Goal: Transaction & Acquisition: Purchase product/service

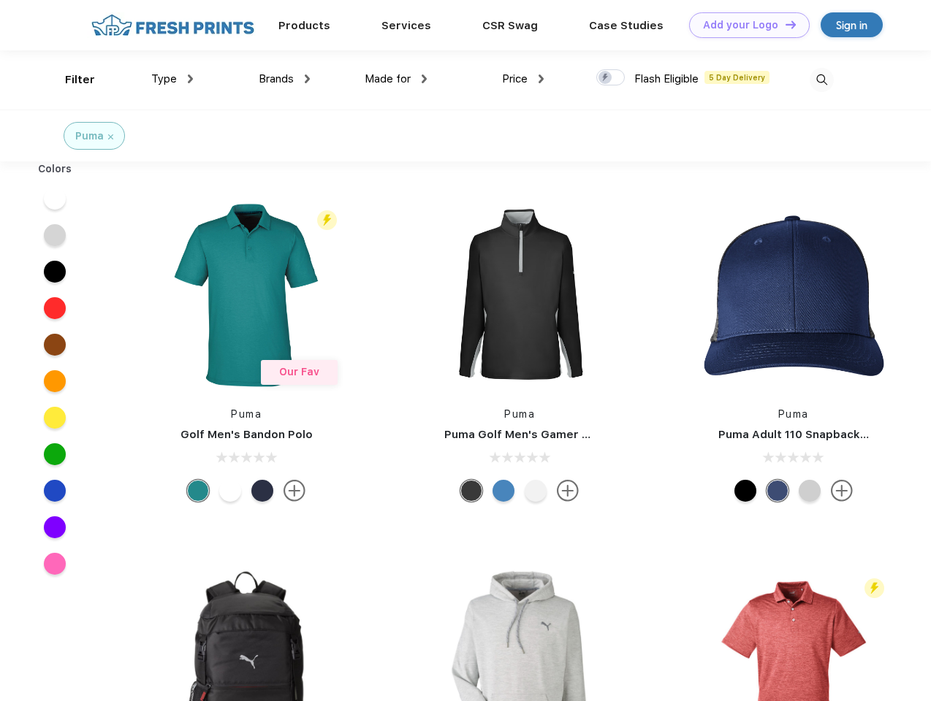
click at [744, 25] on link "Add your Logo Design Tool" at bounding box center [749, 25] width 121 height 26
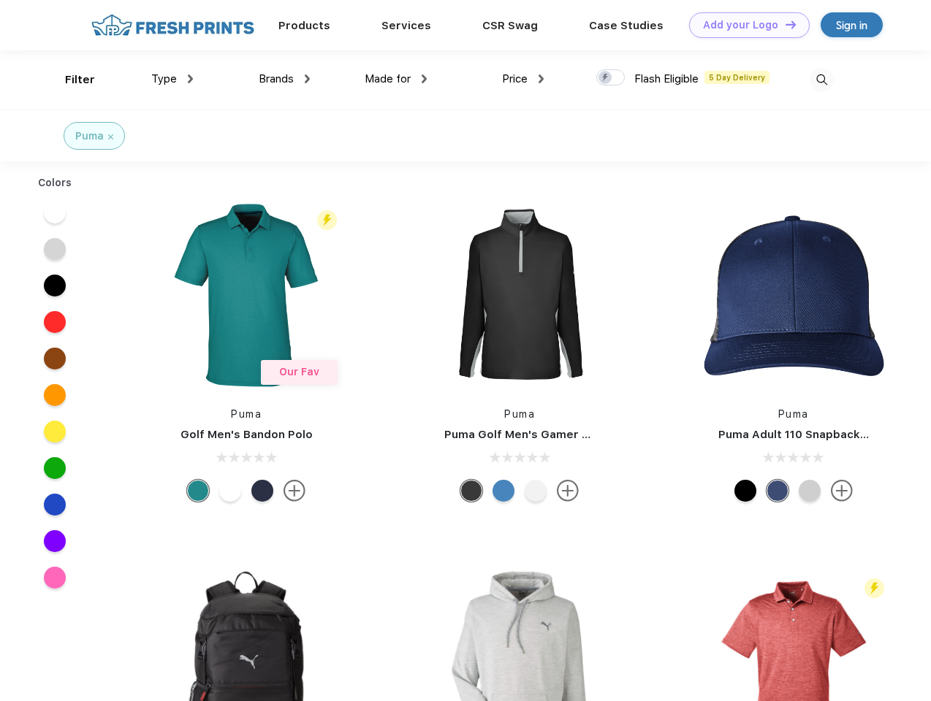
click at [0, 0] on div "Design Tool" at bounding box center [0, 0] width 0 height 0
click at [784, 24] on link "Add your Logo Design Tool" at bounding box center [749, 25] width 121 height 26
click at [70, 80] on div "Filter" at bounding box center [80, 80] width 30 height 17
click at [172, 79] on span "Type" at bounding box center [164, 78] width 26 height 13
click at [284, 79] on span "Brands" at bounding box center [276, 78] width 35 height 13
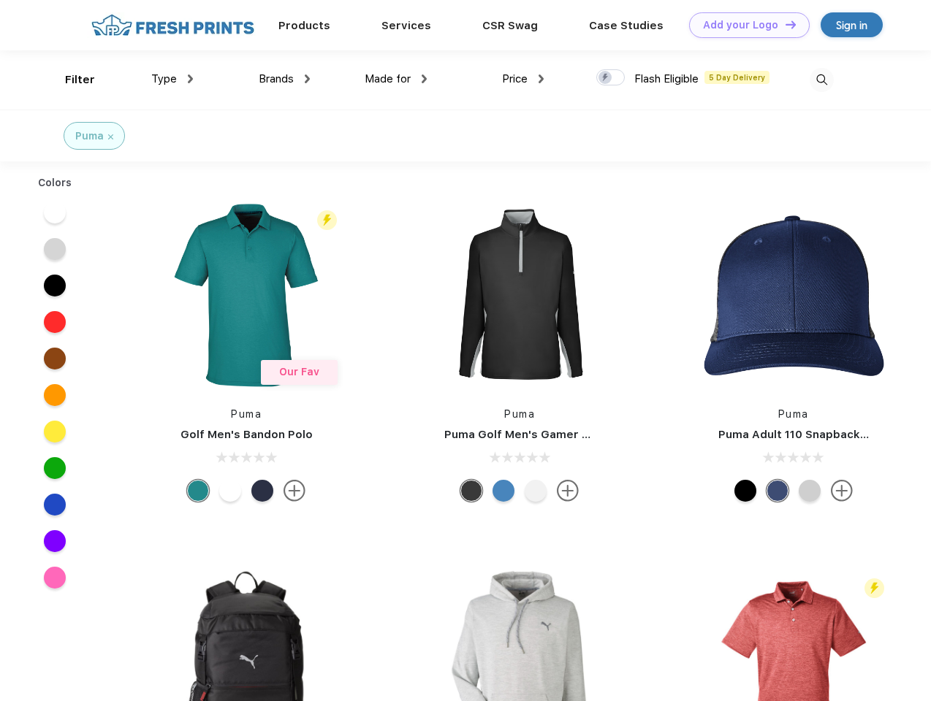
click at [396, 79] on span "Made for" at bounding box center [388, 78] width 46 height 13
click at [523, 79] on span "Price" at bounding box center [515, 78] width 26 height 13
click at [611, 78] on div at bounding box center [610, 77] width 28 height 16
click at [606, 78] on input "checkbox" at bounding box center [600, 73] width 9 height 9
click at [821, 80] on img at bounding box center [822, 80] width 24 height 24
